Goal: Find specific page/section: Find specific page/section

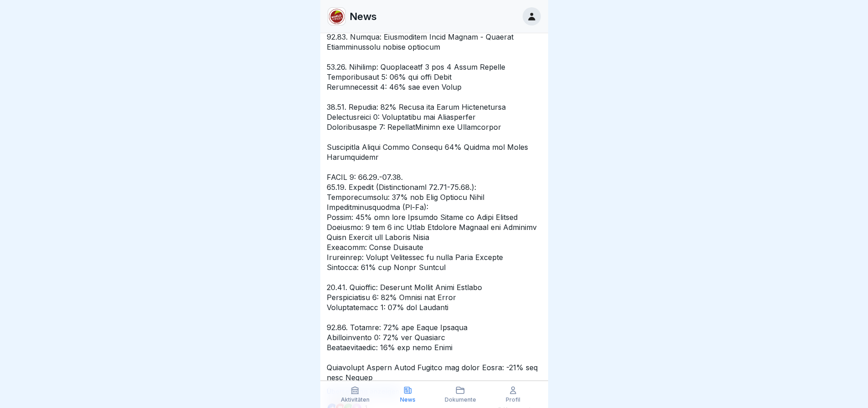
scroll to position [866, 0]
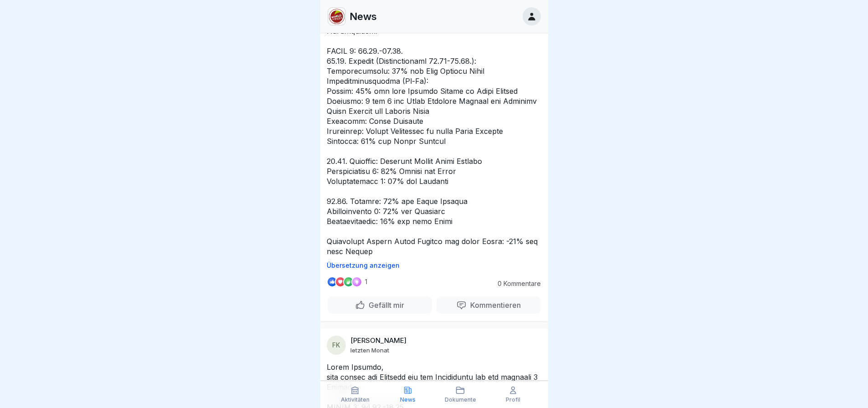
click at [464, 393] on icon at bounding box center [461, 390] width 8 height 6
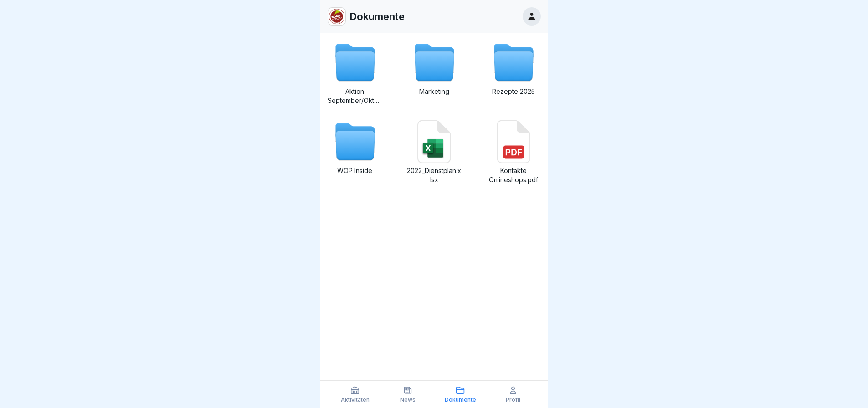
click at [359, 67] on icon at bounding box center [354, 66] width 39 height 29
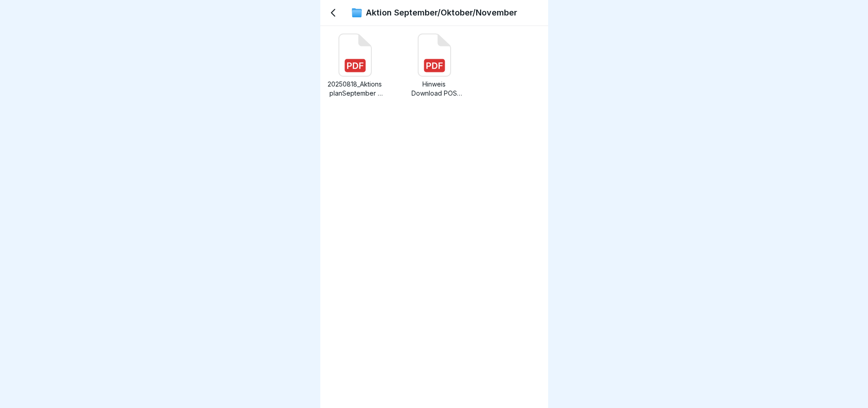
click at [356, 65] on rect at bounding box center [355, 65] width 21 height 13
